Goal: Task Accomplishment & Management: Complete application form

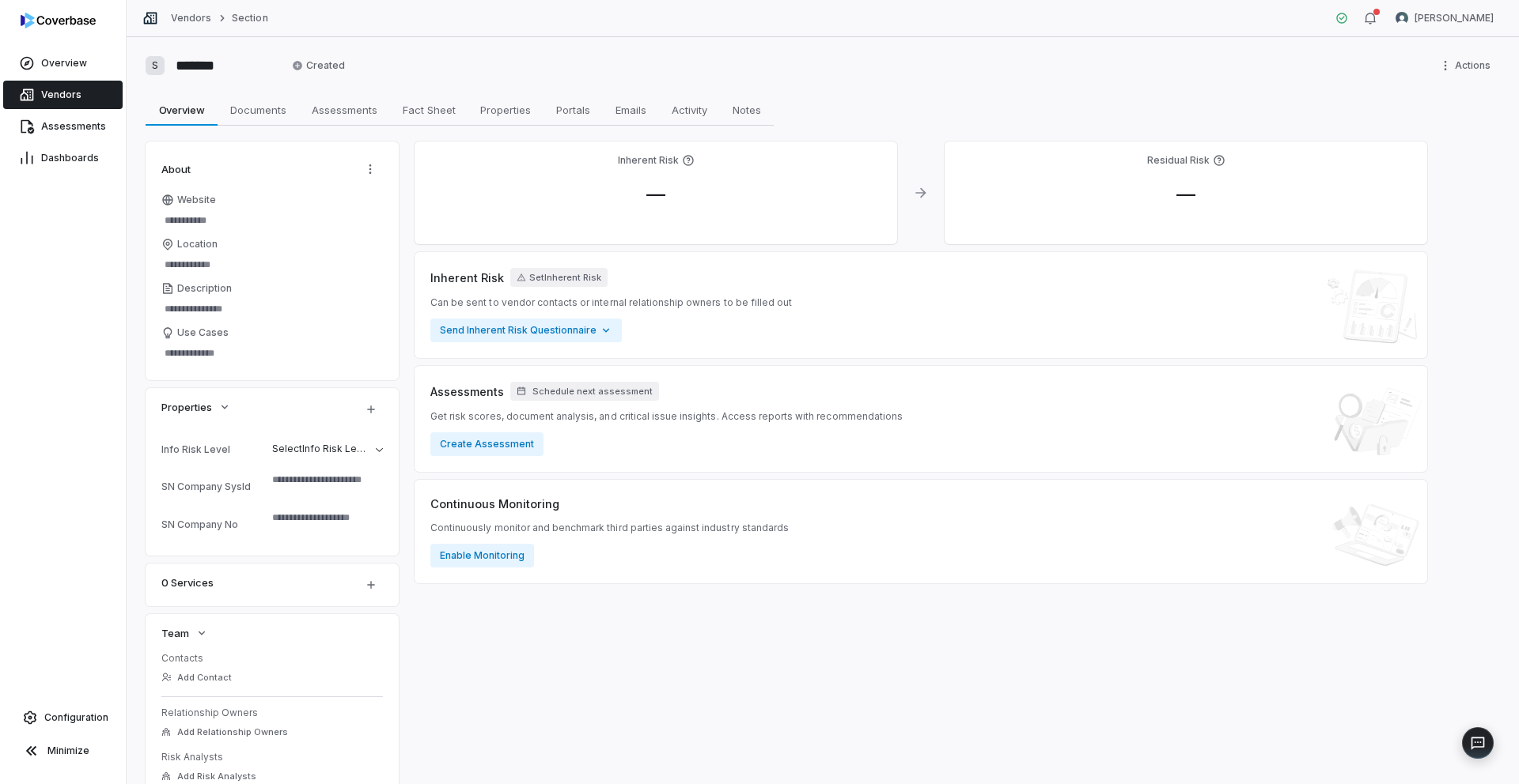
type textarea "*"
click at [488, 443] on button "Create Assessment" at bounding box center [486, 444] width 113 height 24
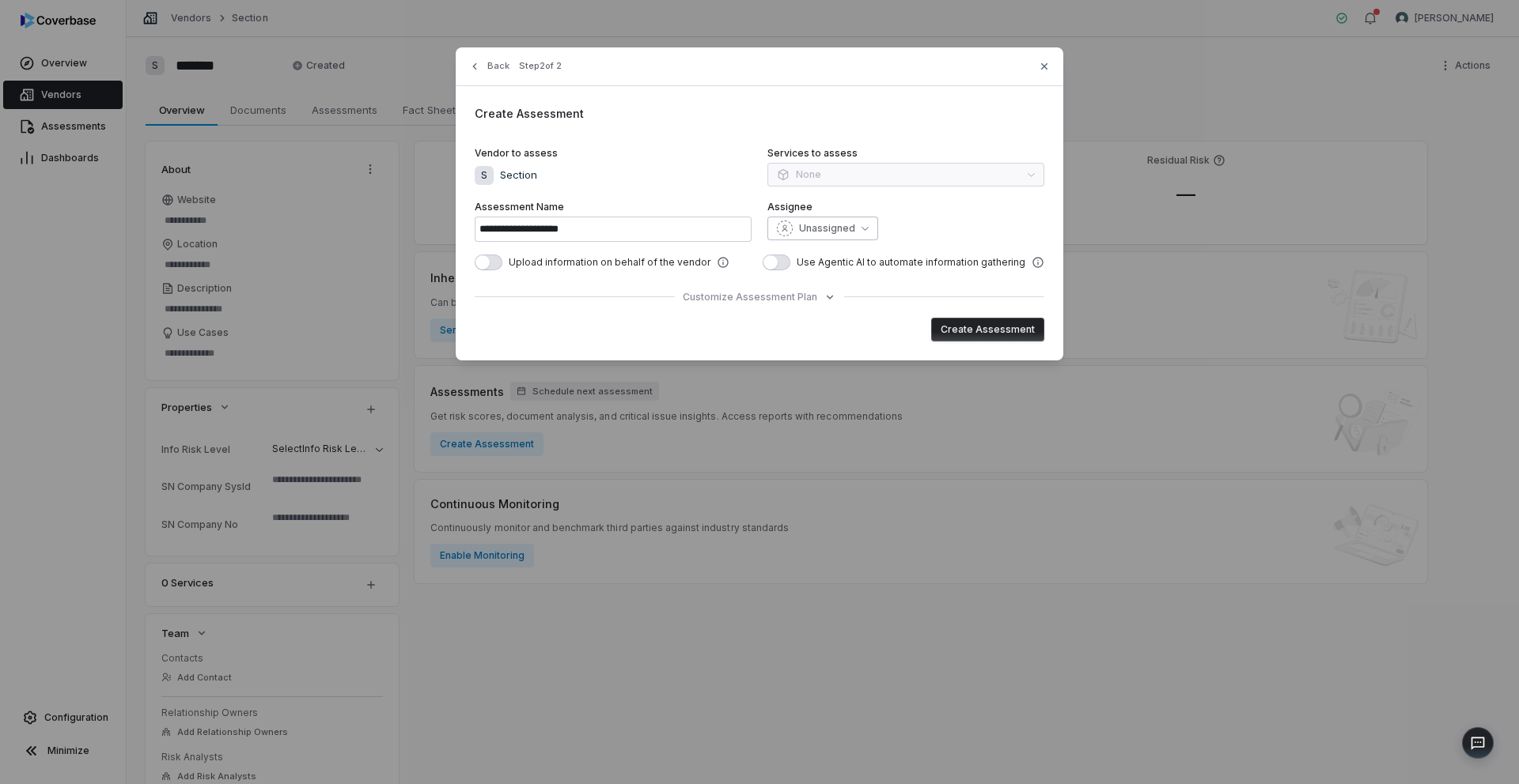
click at [858, 227] on button "Unassigned" at bounding box center [823, 228] width 111 height 24
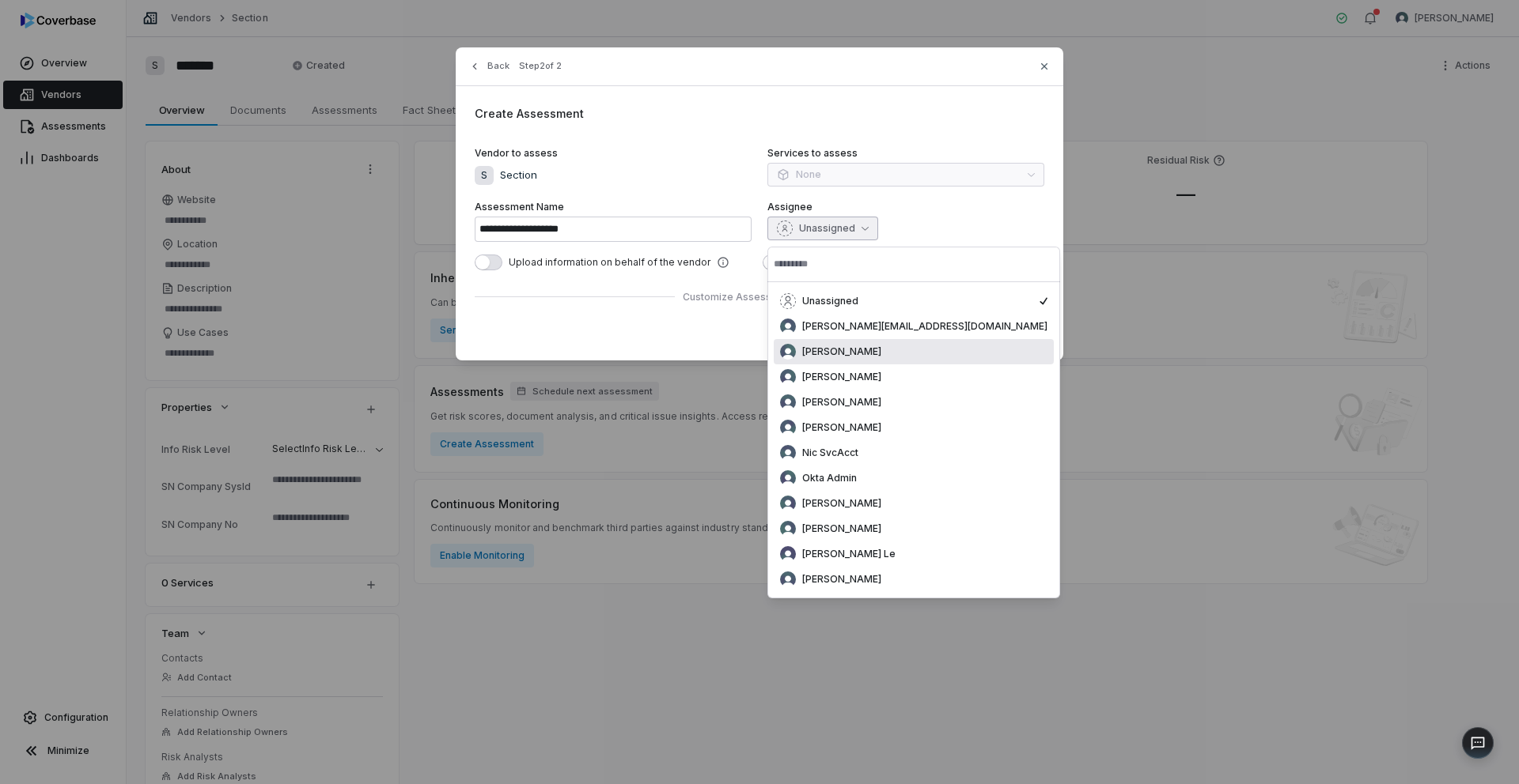
click at [834, 351] on span "[PERSON_NAME]" at bounding box center [842, 351] width 79 height 12
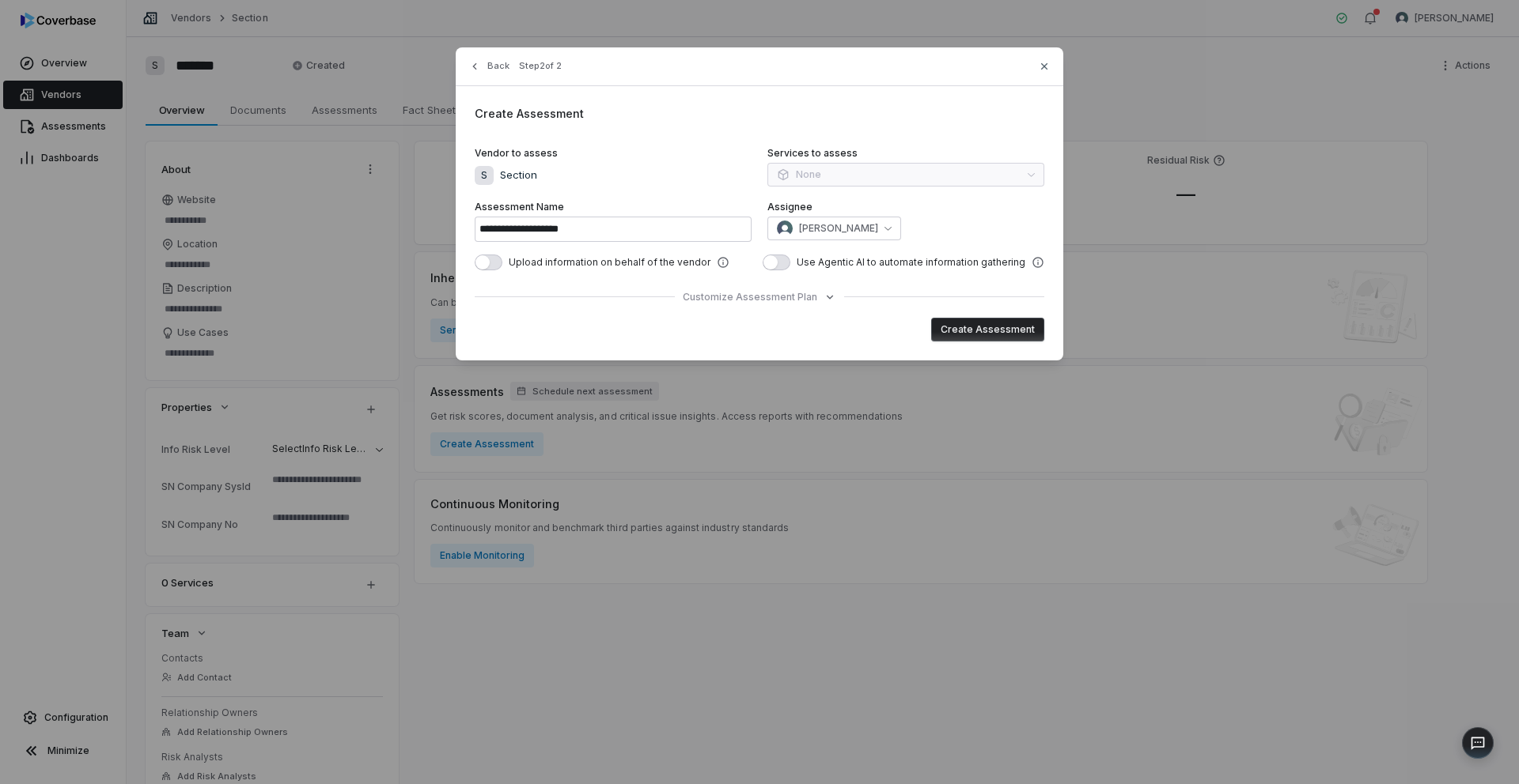
click at [484, 268] on span "button" at bounding box center [483, 262] width 14 height 14
click at [973, 333] on button "Create Assessment" at bounding box center [987, 329] width 113 height 24
type input "**********"
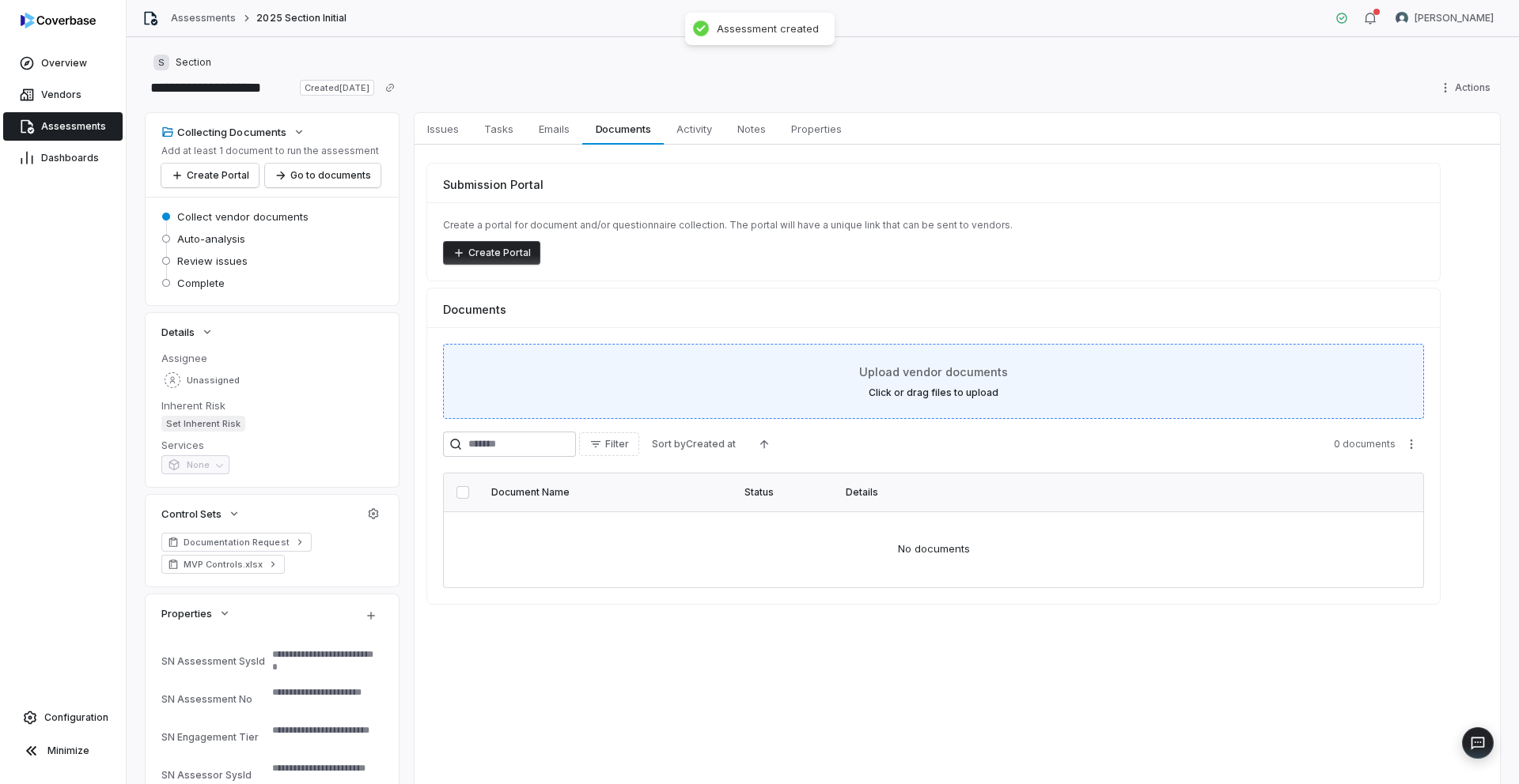
click at [900, 392] on label "Click or drag files to upload" at bounding box center [933, 392] width 129 height 12
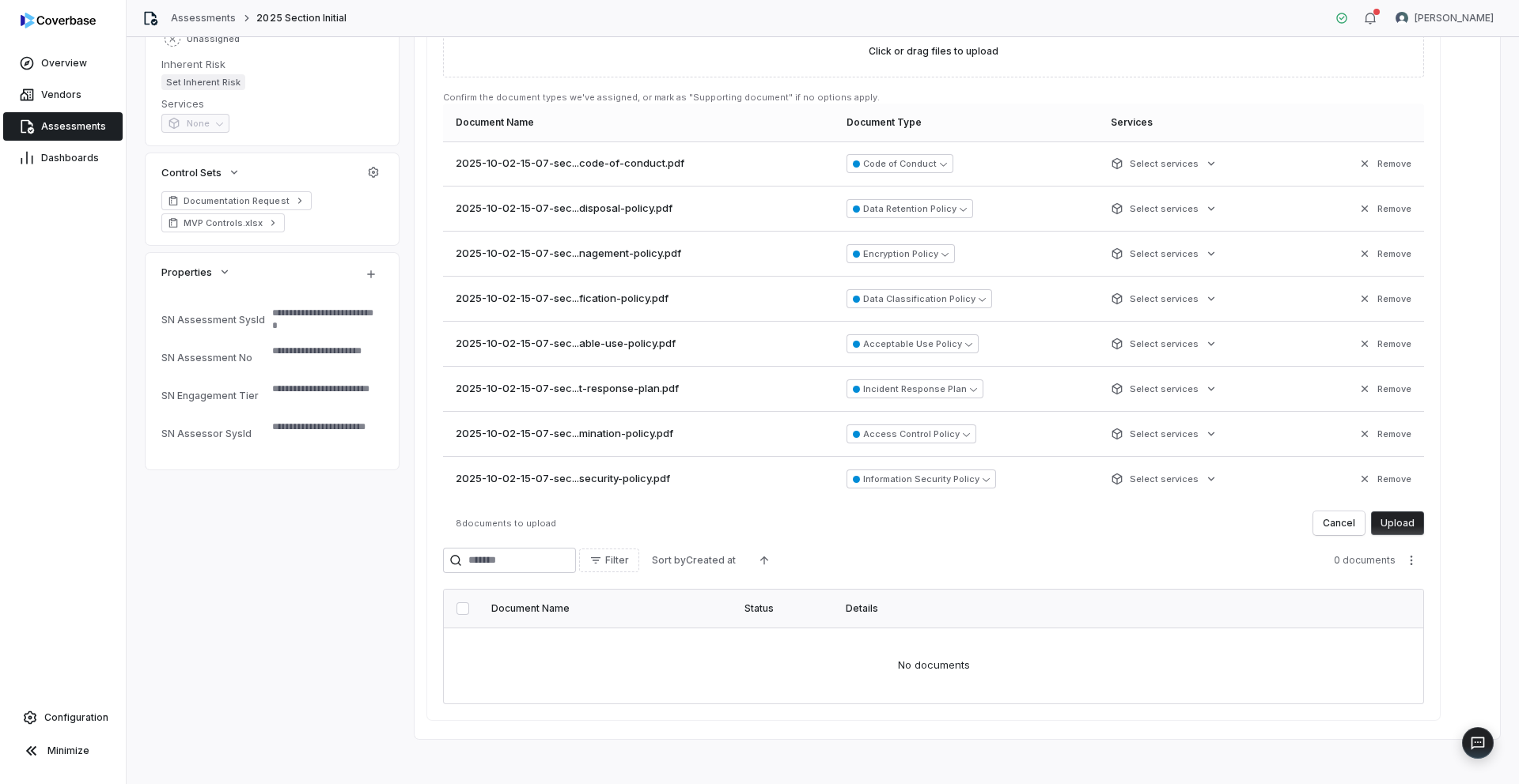
scroll to position [347, 0]
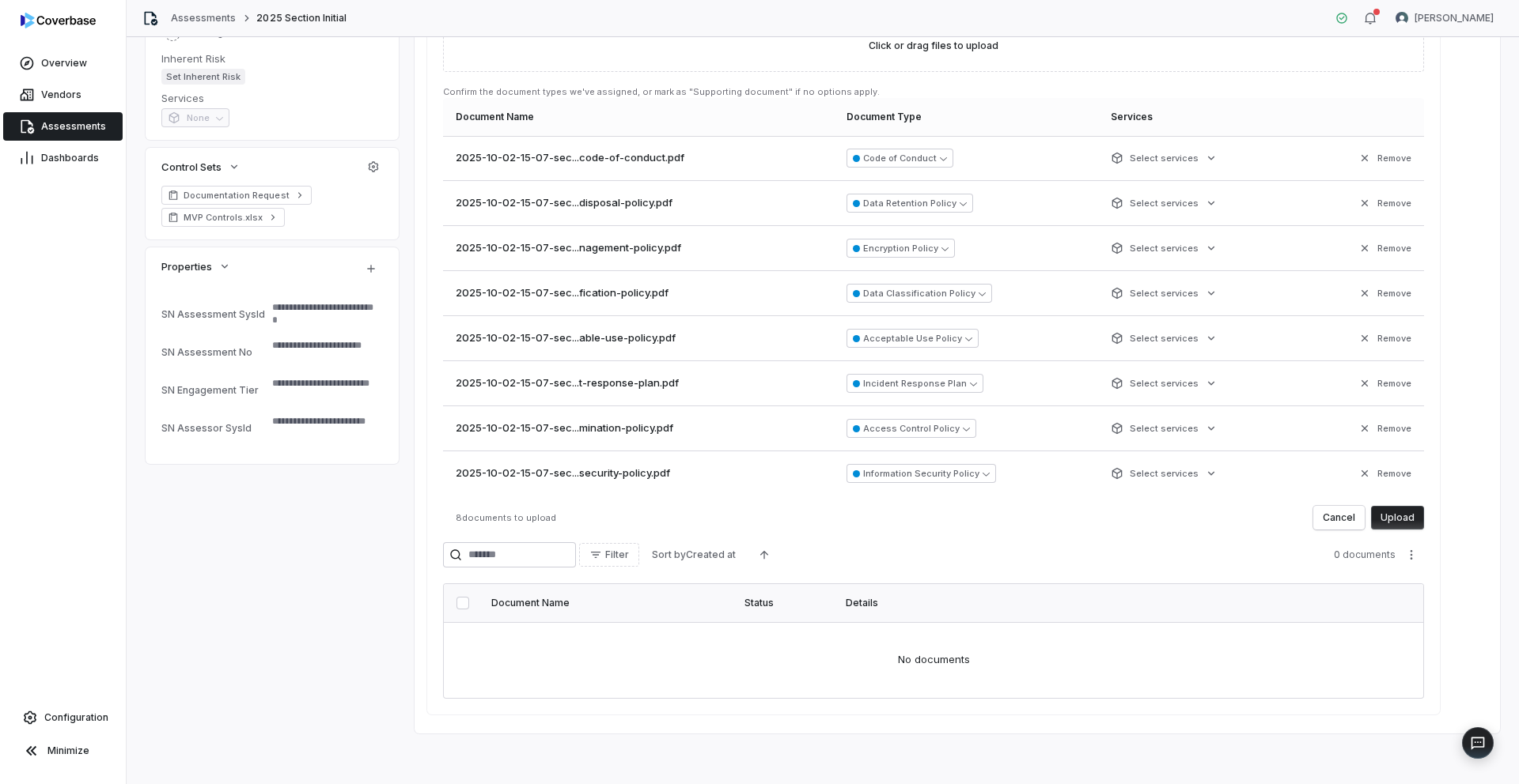
click at [1401, 518] on button "Upload" at bounding box center [1397, 517] width 53 height 24
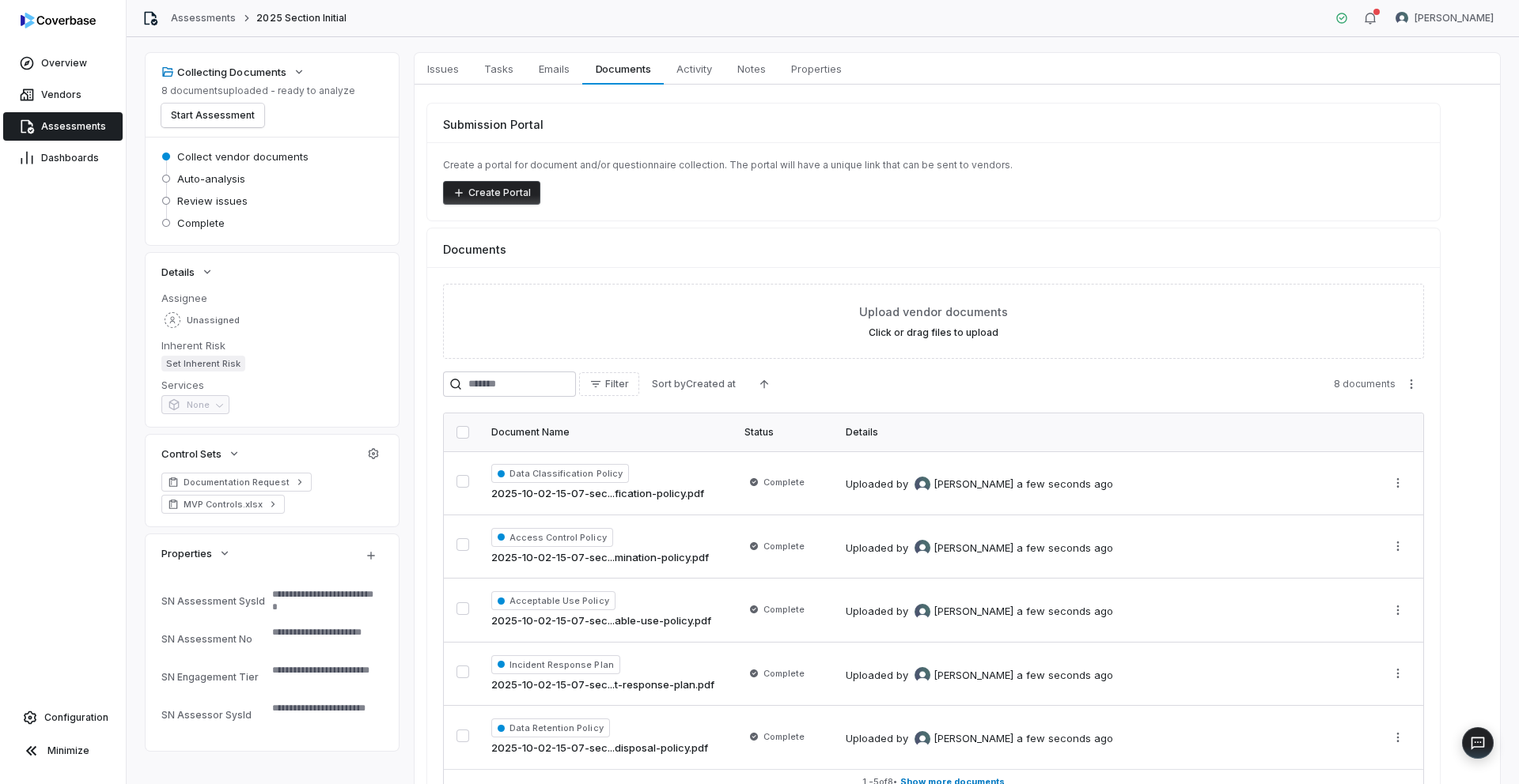
scroll to position [0, 0]
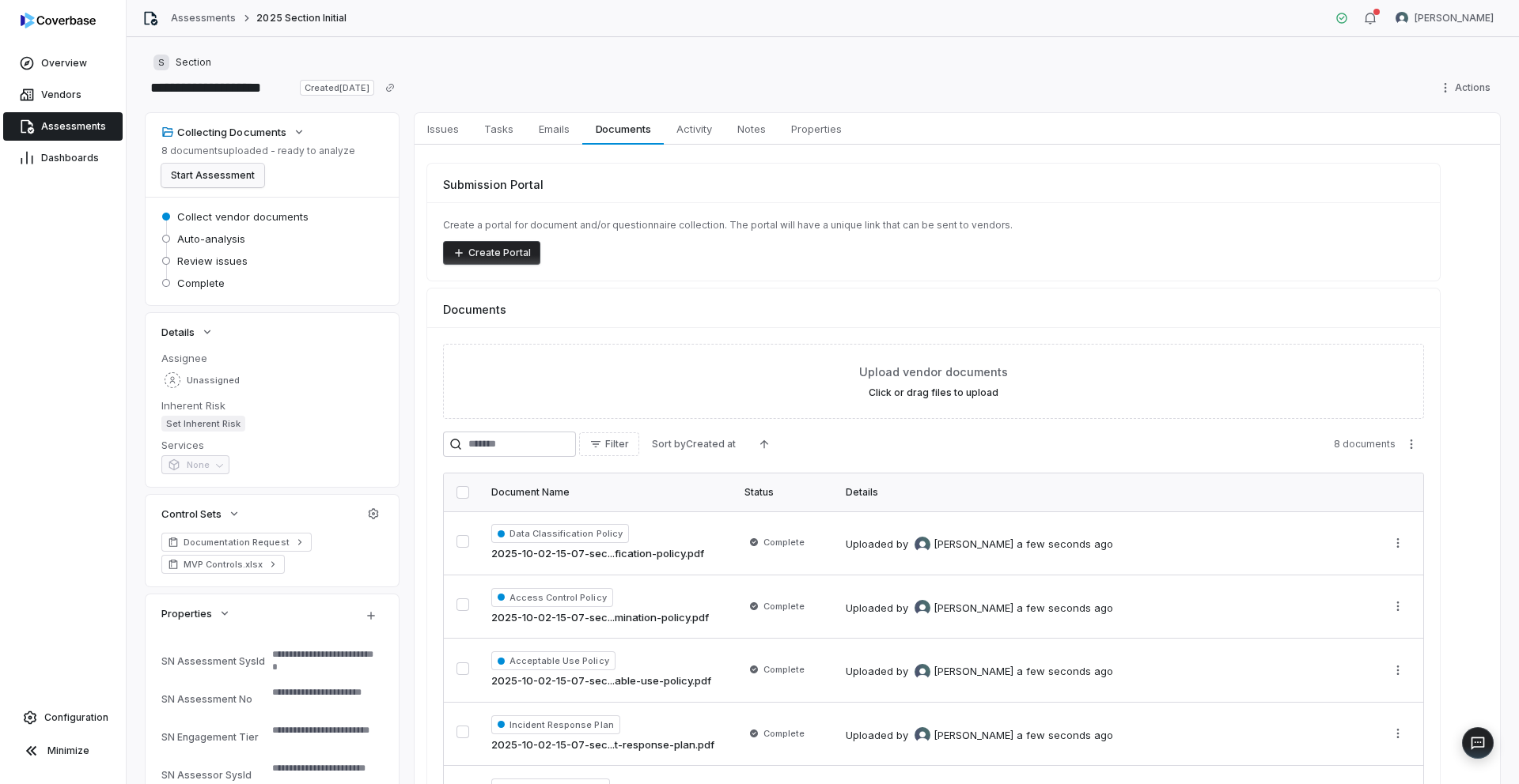
click at [229, 180] on button "Start Assessment" at bounding box center [212, 175] width 103 height 24
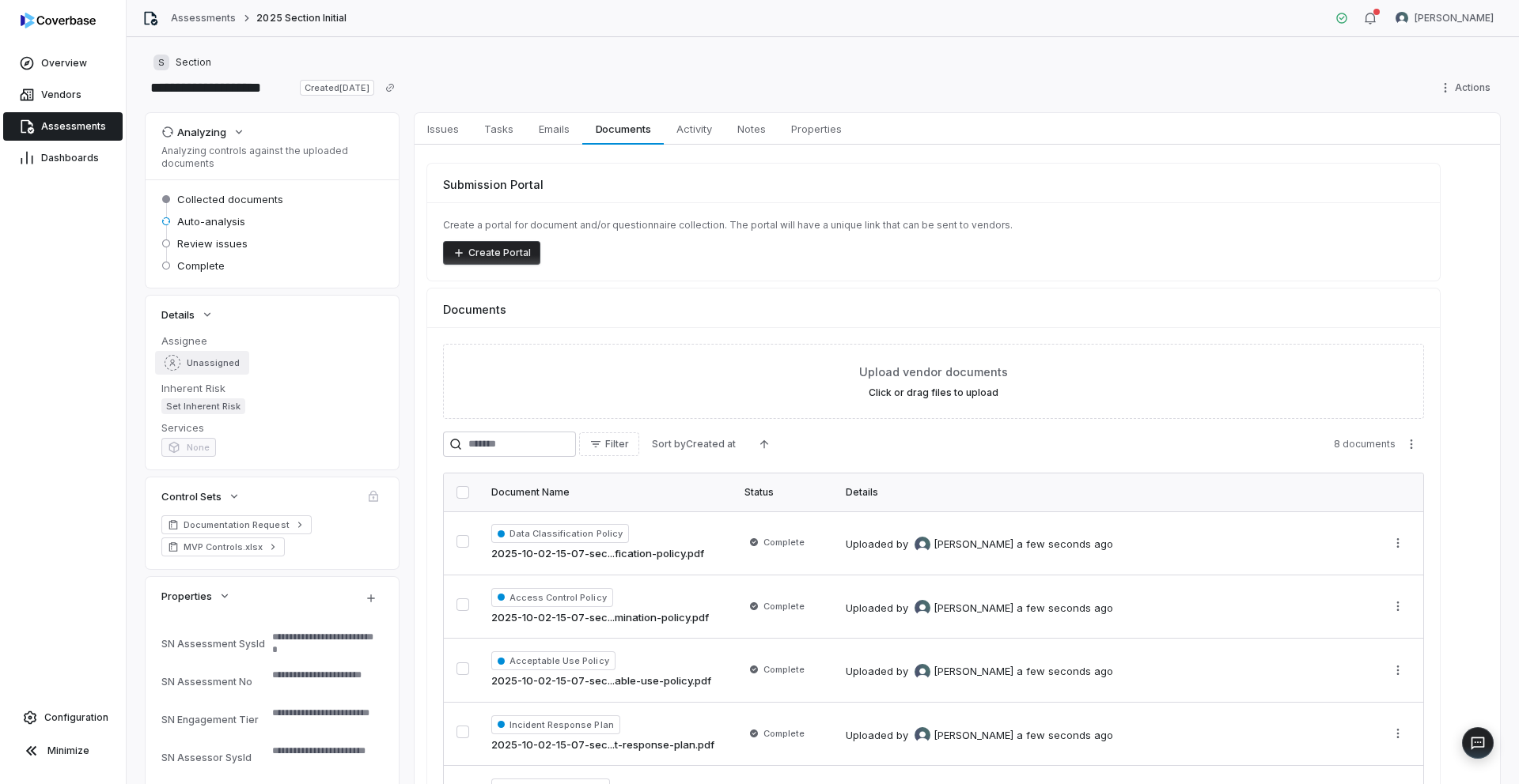
click at [203, 363] on span "Unassigned" at bounding box center [212, 363] width 53 height 12
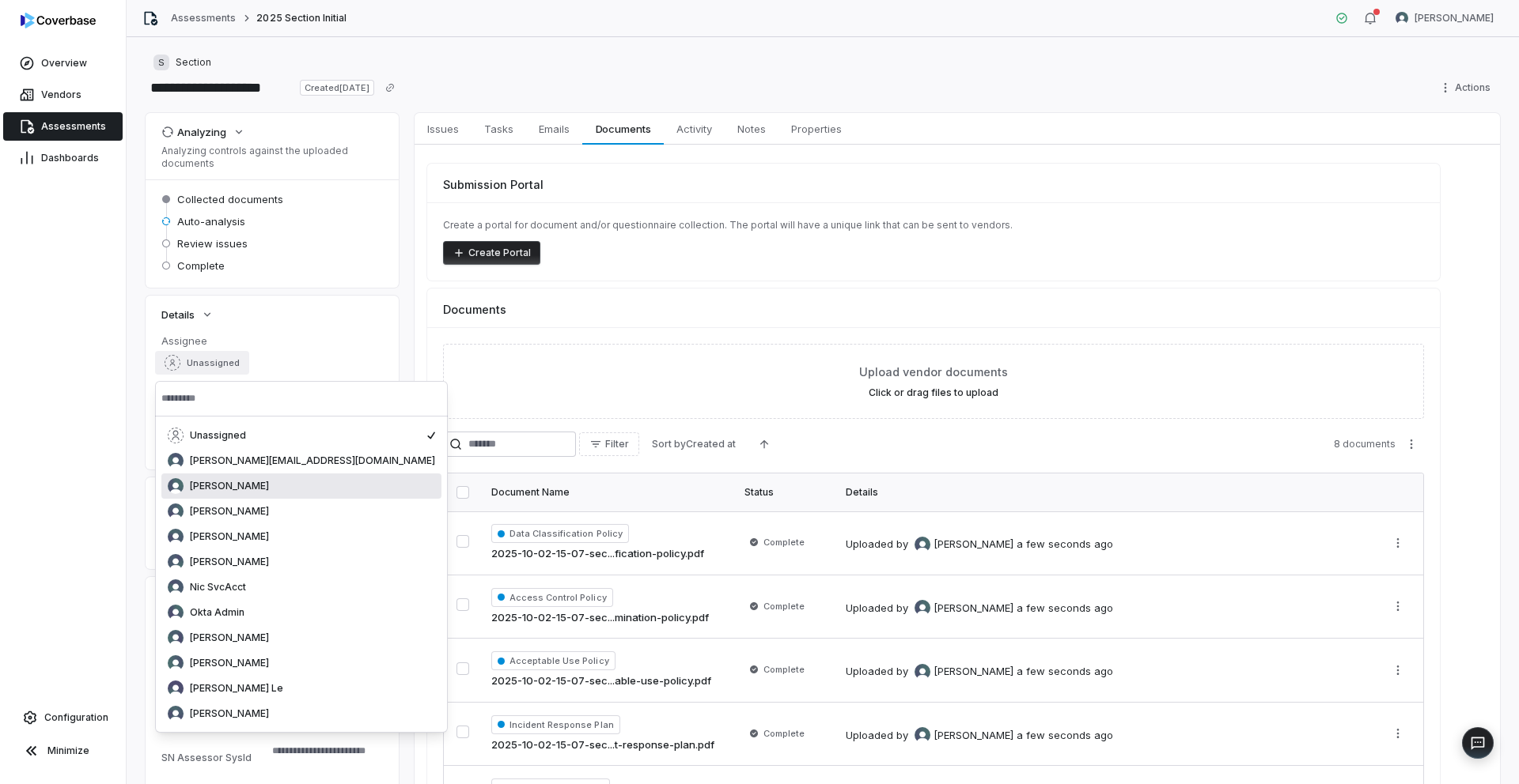
click at [203, 484] on span "[PERSON_NAME]" at bounding box center [229, 486] width 79 height 12
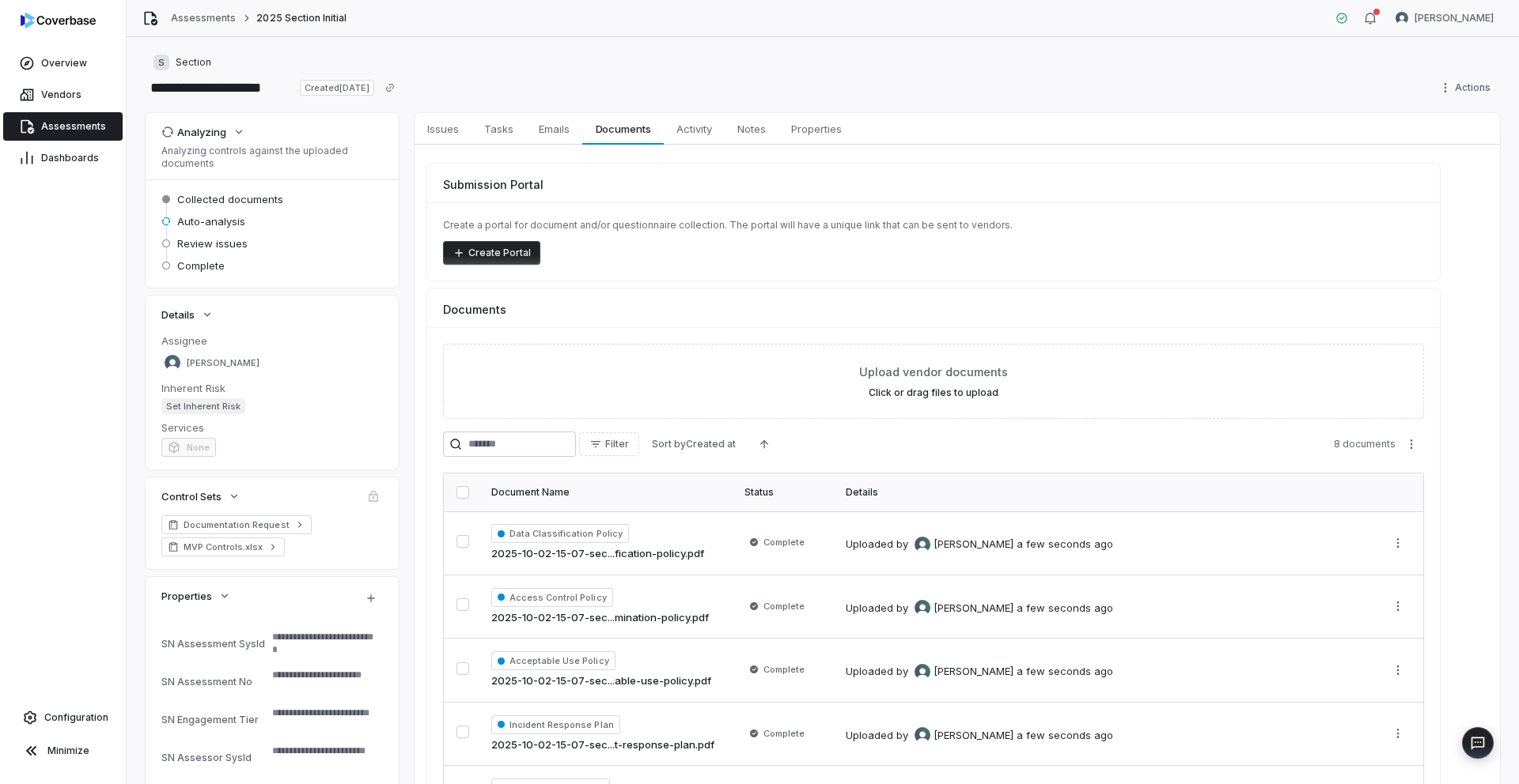
click at [133, 359] on div "**********" at bounding box center [823, 411] width 1392 height 747
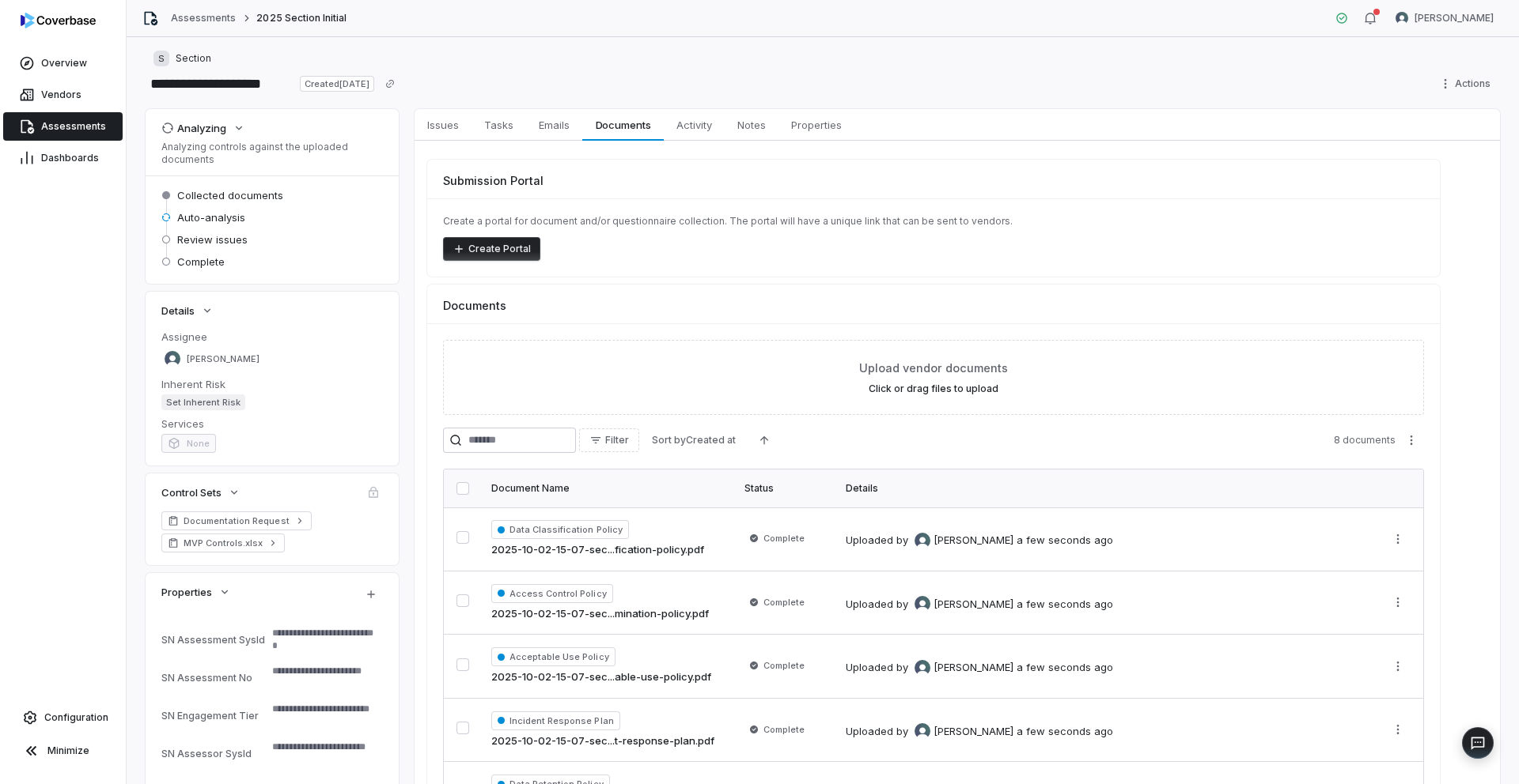
scroll to position [2, 0]
click at [442, 136] on span "Issues" at bounding box center [443, 127] width 45 height 21
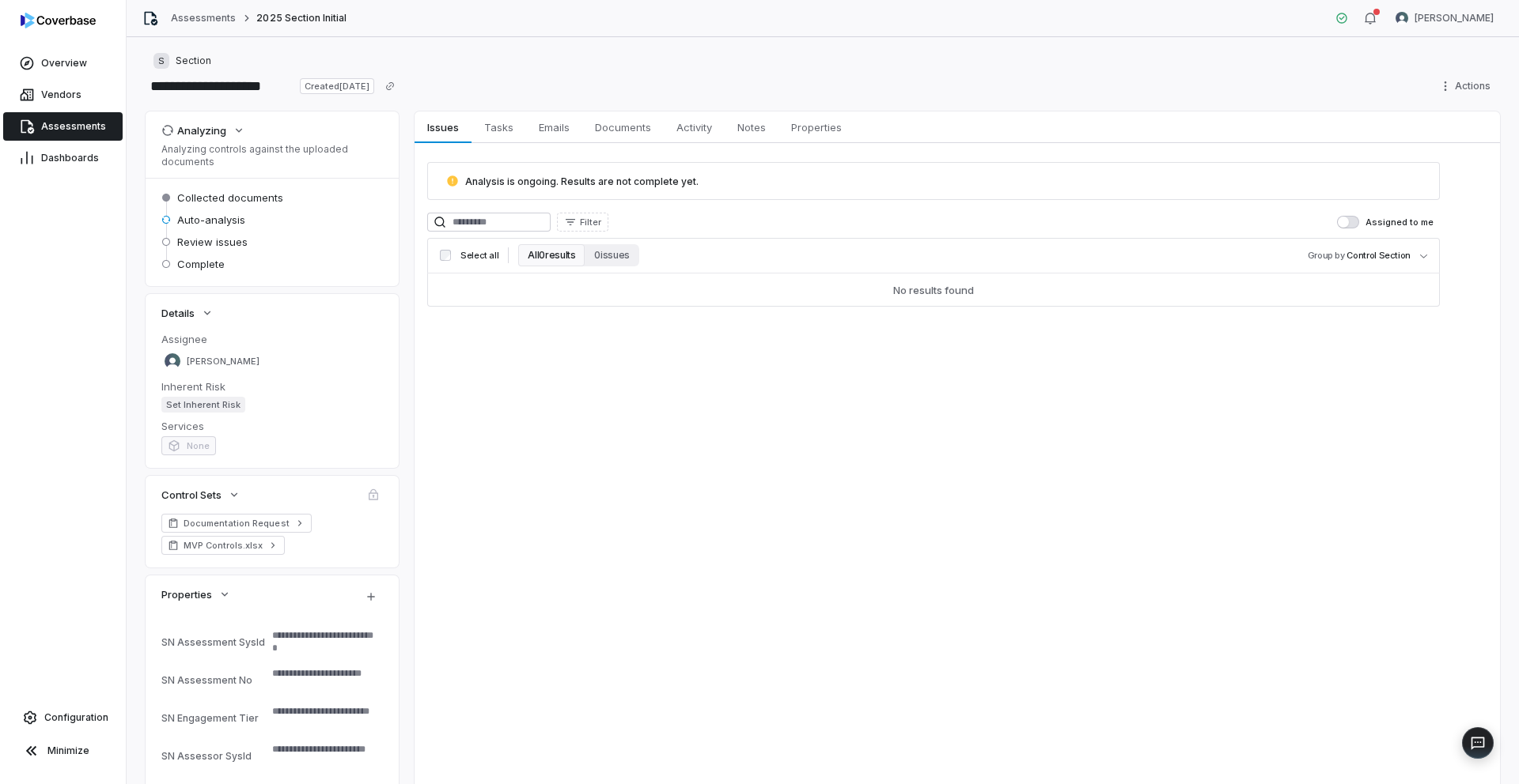
type textarea "*"
